Goal: Find contact information: Find contact information

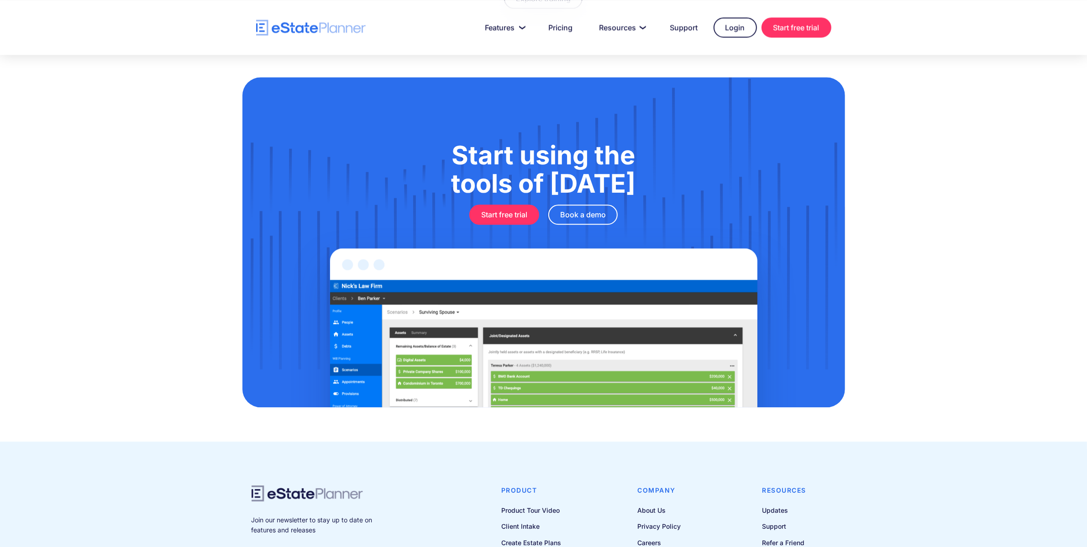
scroll to position [2882, 0]
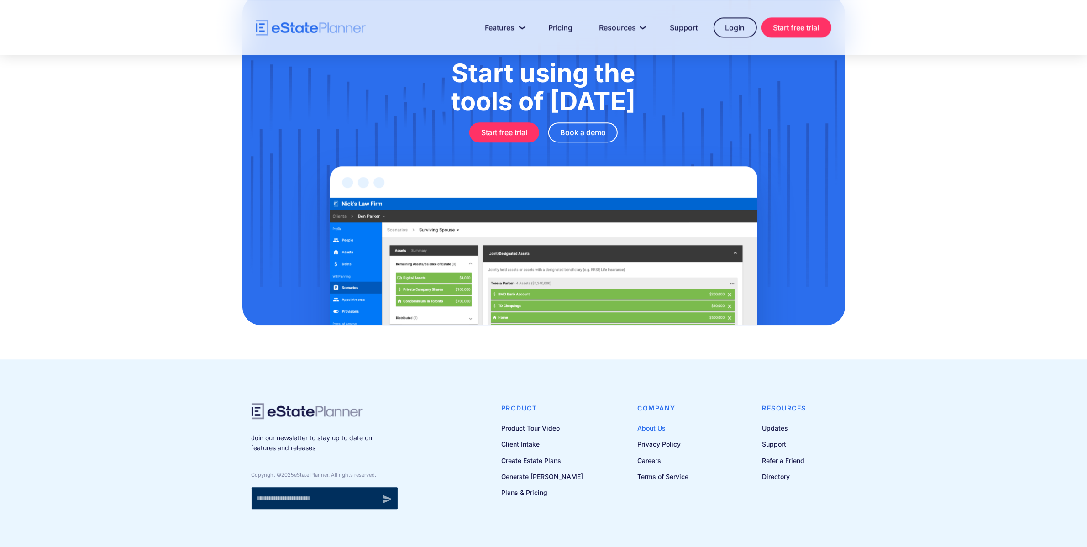
click at [662, 422] on link "About Us" at bounding box center [663, 427] width 51 height 11
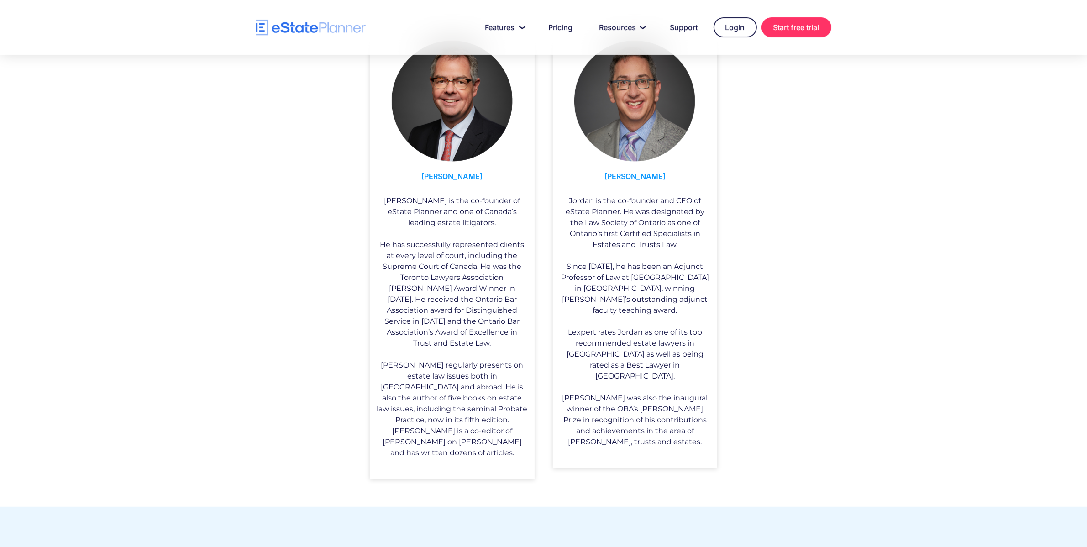
scroll to position [526, 0]
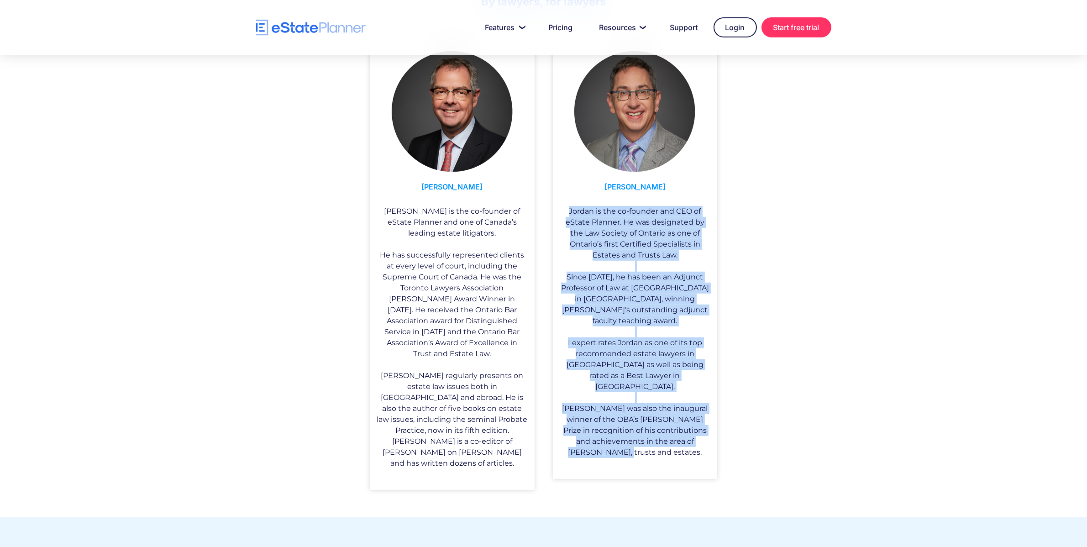
drag, startPoint x: 570, startPoint y: 208, endPoint x: 711, endPoint y: 431, distance: 264.7
click at [711, 431] on div "Jordan Atin Jordan is the co-founder and CEO of eState Planner. He was designat…" at bounding box center [635, 258] width 165 height 442
copy div "Jordan is the co-founder and CEO of eState Planner. He was designated by the La…"
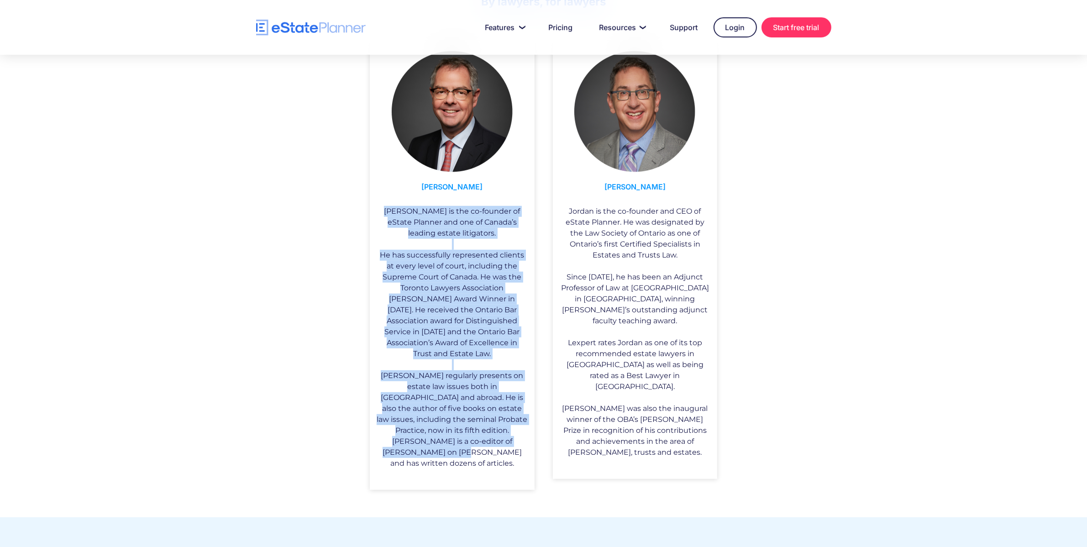
drag, startPoint x: 382, startPoint y: 208, endPoint x: 521, endPoint y: 447, distance: 276.8
click at [521, 447] on div "Ian Hull Ian is the co-founder of eState Planner and one of Canada’s leading es…" at bounding box center [452, 263] width 165 height 452
copy div "Ian is the co-founder of eState Planner and one of Canada’s leading estate liti…"
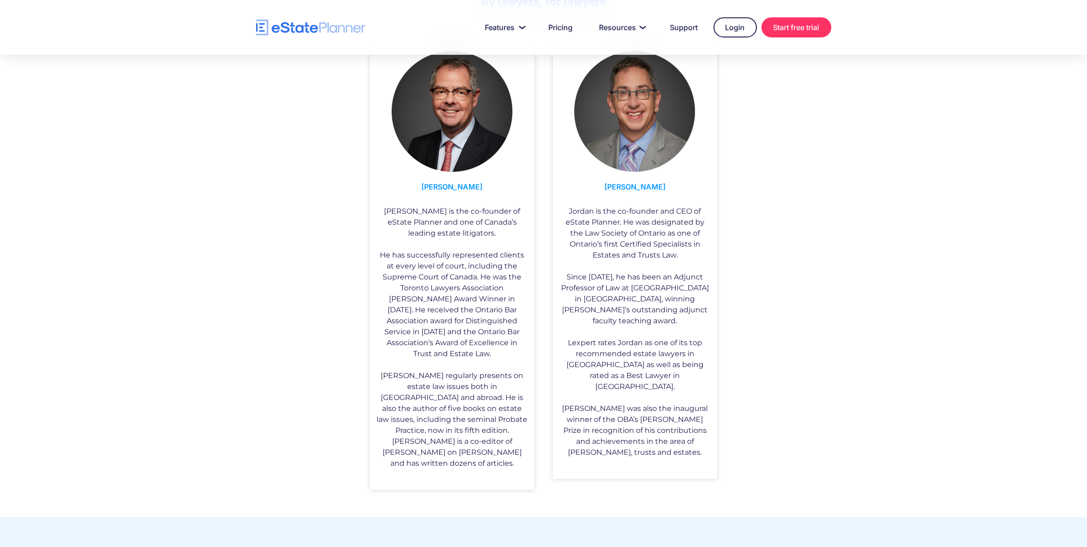
click at [896, 347] on div "By lawyers, for lawyers Ian Hull Ian is the co-founder of eState Planner and on…" at bounding box center [543, 244] width 1087 height 547
